Goal: Transaction & Acquisition: Book appointment/travel/reservation

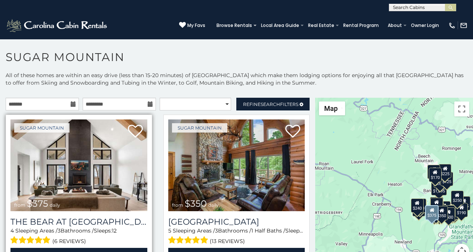
click at [31, 132] on img at bounding box center [78, 165] width 137 height 92
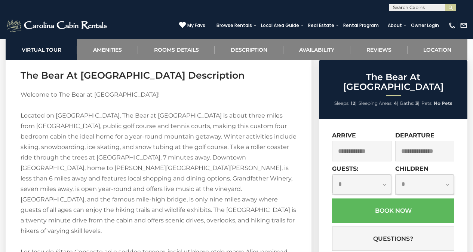
scroll to position [1078, 0]
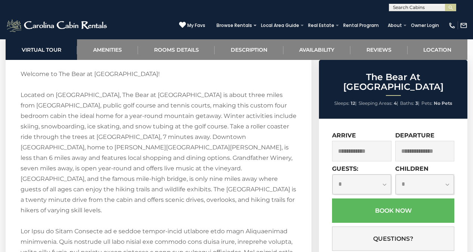
click at [341, 144] on input "text" at bounding box center [361, 151] width 59 height 21
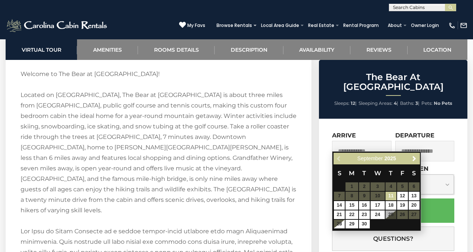
click at [341, 155] on div "Previous Next September 2025" at bounding box center [377, 159] width 86 height 12
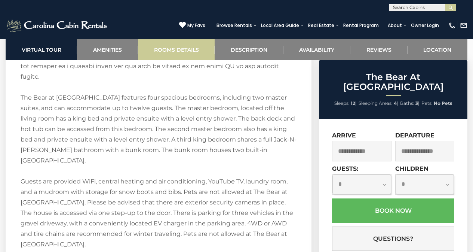
scroll to position [1390, 0]
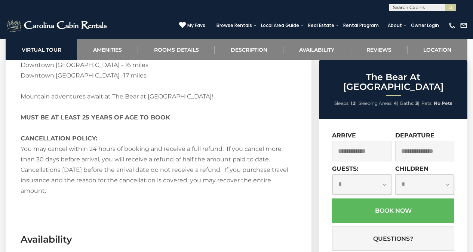
scroll to position [1682, 0]
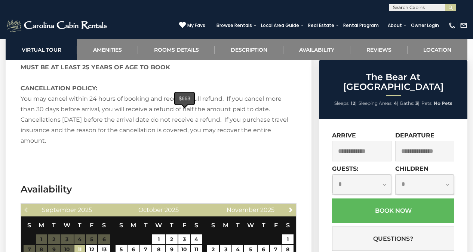
type input "**********"
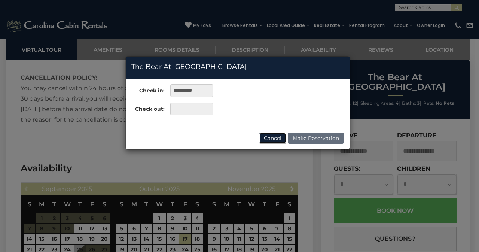
click at [273, 135] on button "Cancel" at bounding box center [272, 137] width 27 height 11
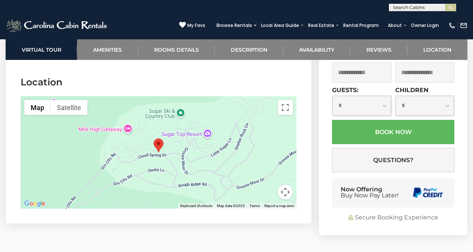
scroll to position [2253, 0]
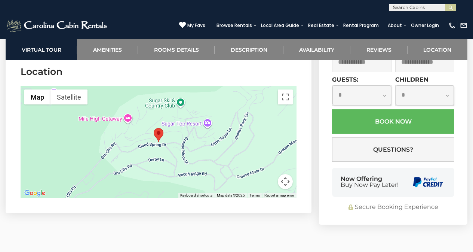
click at [416, 32] on div "Browse Rentals Local Area Guide Activities & Attractions Area Map Driving Direc…" at bounding box center [328, 27] width 230 height 14
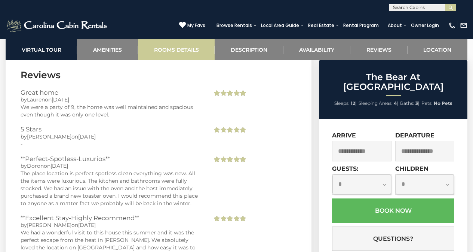
scroll to position [1924, 0]
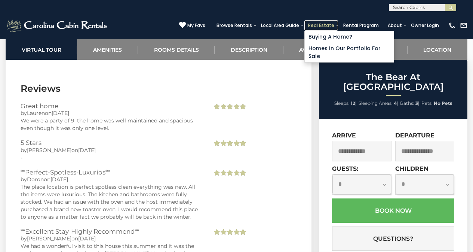
click at [338, 30] on link "Real Estate" at bounding box center [321, 25] width 34 height 10
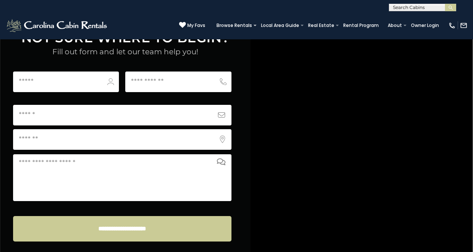
scroll to position [2934, 0]
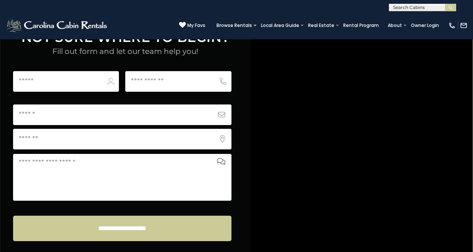
click at [8, 20] on img at bounding box center [58, 25] width 104 height 15
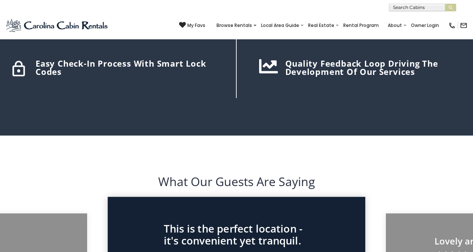
scroll to position [1281, 0]
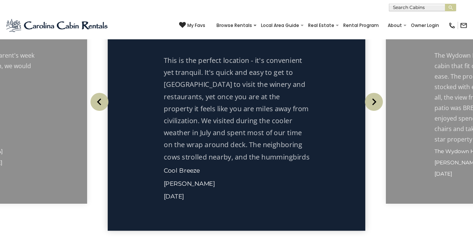
click at [246, 139] on p "This is the perfect location - it's convenient yet tranquil. It's quick and eas…" at bounding box center [237, 156] width 146 height 205
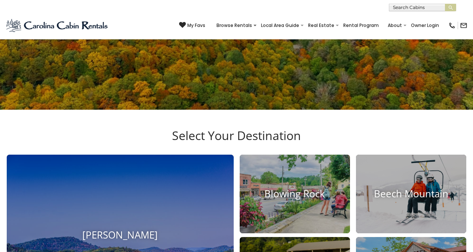
scroll to position [96, 0]
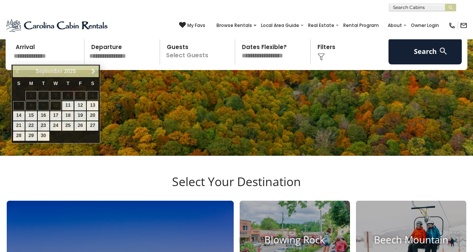
click at [23, 42] on input "text" at bounding box center [47, 51] width 73 height 26
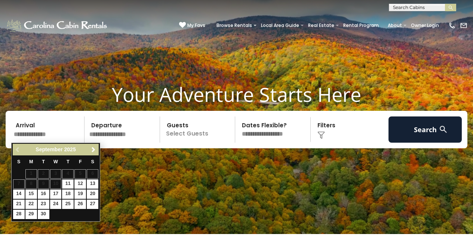
scroll to position [0, 0]
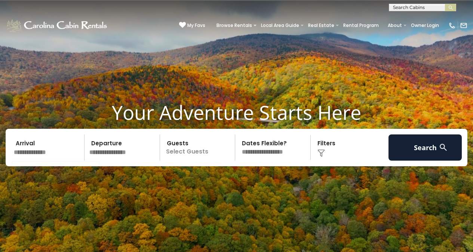
click at [96, 2] on div "**********" at bounding box center [236, 5] width 473 height 11
click at [248, 1] on div "**********" at bounding box center [236, 5] width 473 height 11
click at [248, 12] on div "(828) 295-6000 My Favs Browse Rentals Local Area Guide Activities & Attractions…" at bounding box center [236, 25] width 473 height 28
click at [447, 5] on button "submit" at bounding box center [450, 7] width 11 height 7
